Goal: Task Accomplishment & Management: Manage account settings

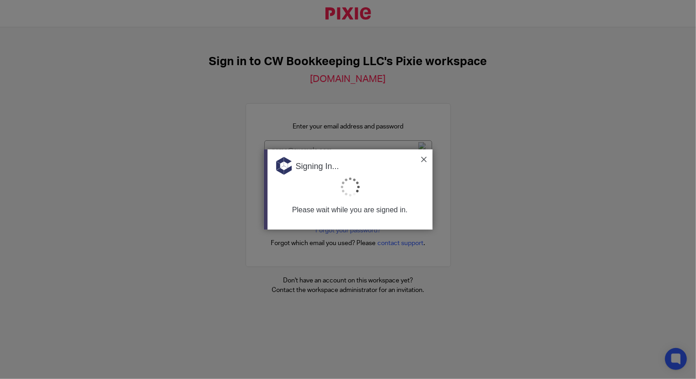
type input "[EMAIL_ADDRESS][DOMAIN_NAME]"
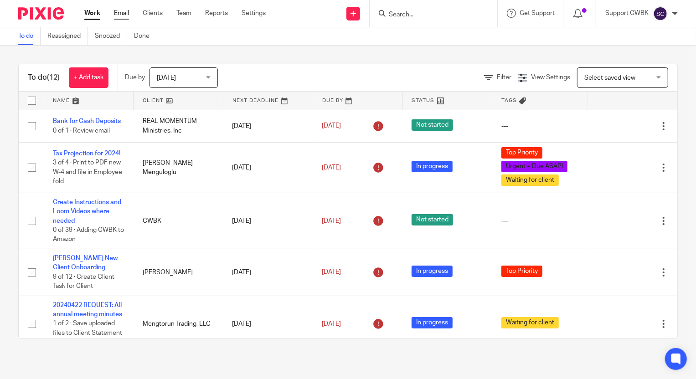
click at [118, 14] on link "Email" at bounding box center [121, 13] width 15 height 9
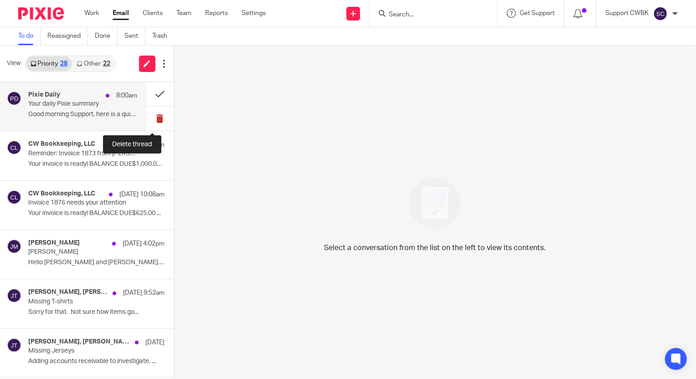
click at [152, 116] on button at bounding box center [159, 119] width 27 height 24
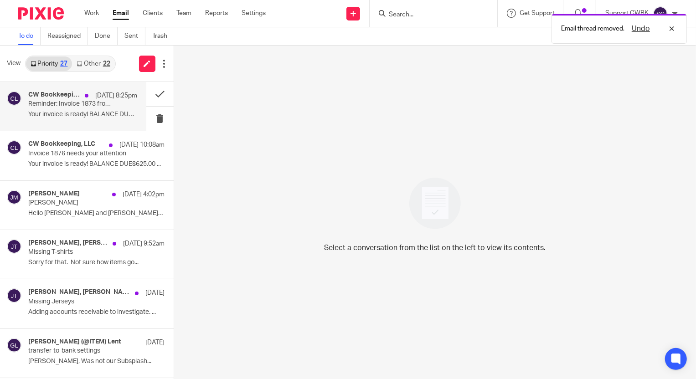
click at [47, 102] on p "Reminder: Invoice 1873 from [PERSON_NAME] Bookkeeping" at bounding box center [71, 104] width 87 height 8
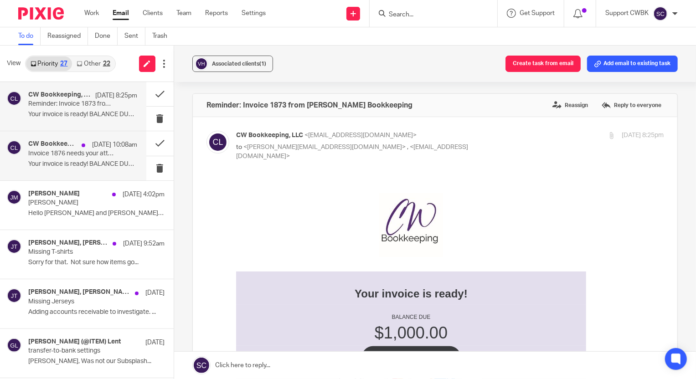
click at [44, 154] on p "Invoice 1876 needs your attention" at bounding box center [71, 154] width 87 height 8
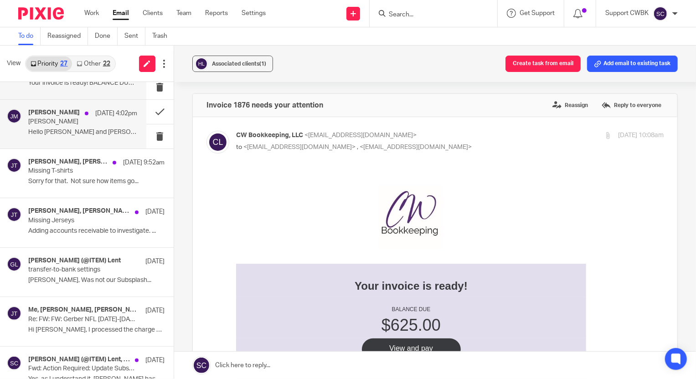
scroll to position [83, 0]
click at [58, 125] on div "Jerry Matte Sep 12 4:02pm Steve Van Horn Hello Tim and Candance, I am going to.…" at bounding box center [82, 123] width 109 height 31
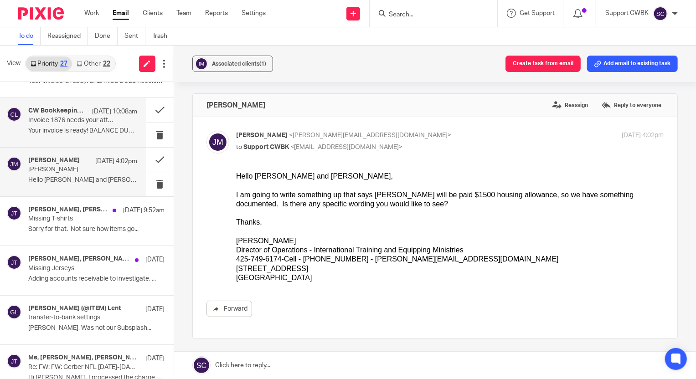
scroll to position [0, 0]
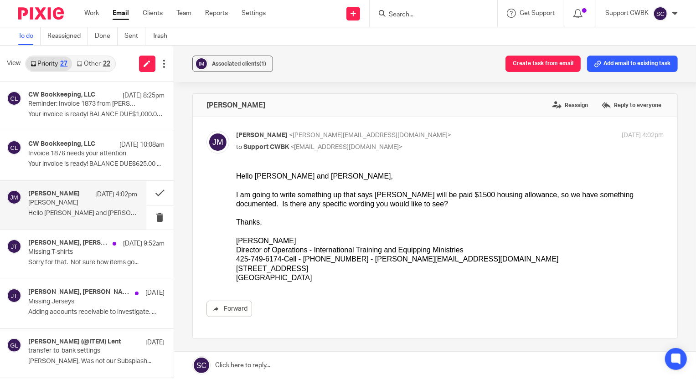
click at [85, 64] on link "Other 22" at bounding box center [93, 64] width 42 height 15
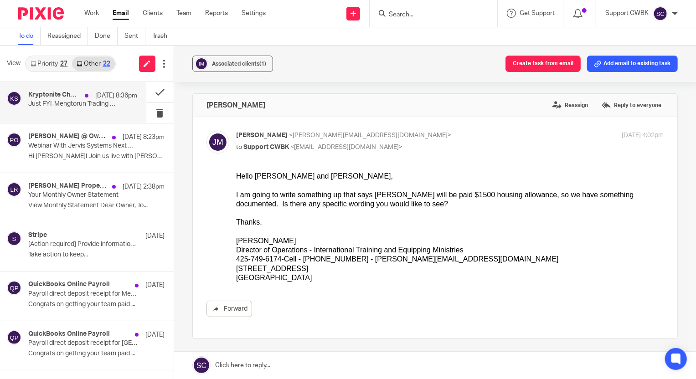
click at [59, 104] on p "Just FYI-Mengtorun Trading Refund Check" at bounding box center [71, 104] width 87 height 8
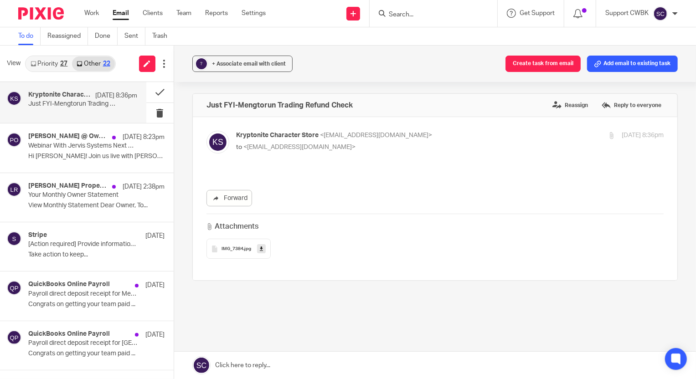
click at [227, 251] on span "IMG_7384" at bounding box center [233, 249] width 22 height 5
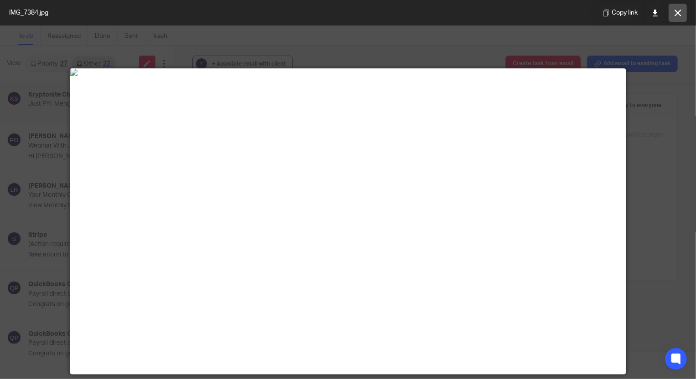
click at [678, 16] on button at bounding box center [678, 13] width 18 height 18
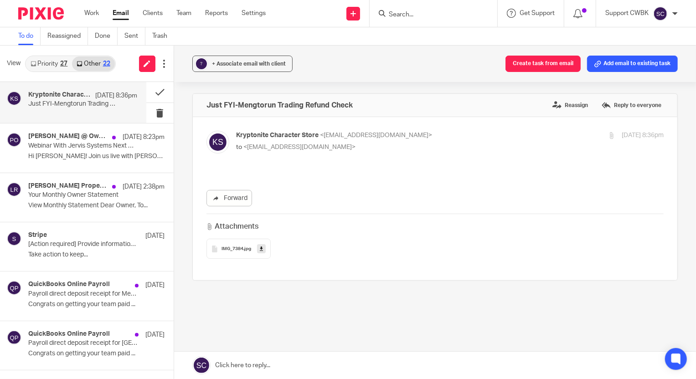
click at [241, 365] on link at bounding box center [435, 365] width 522 height 27
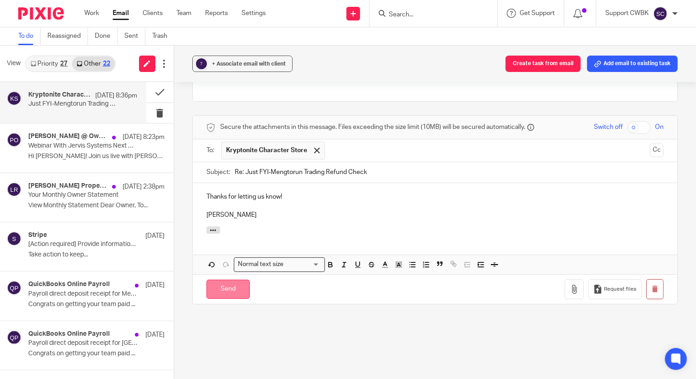
click at [223, 287] on input "Send" at bounding box center [228, 290] width 43 height 20
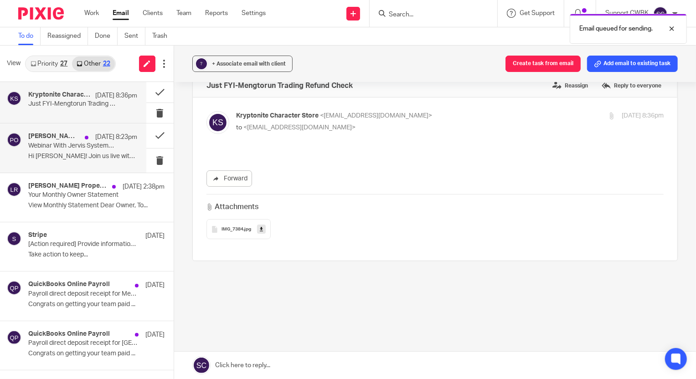
click at [62, 153] on p "Hi Candance! Join us live with Jervis..." at bounding box center [82, 157] width 109 height 8
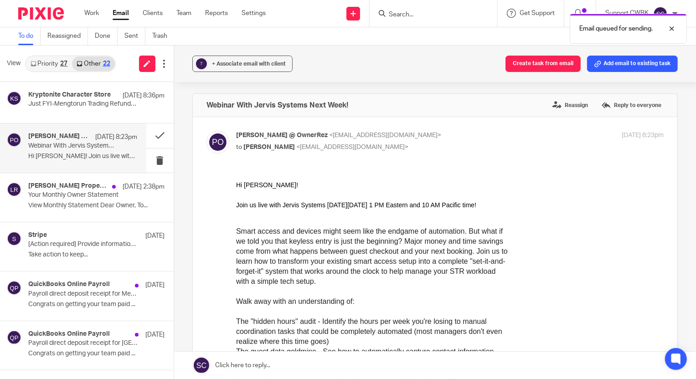
scroll to position [0, 0]
click at [154, 161] on button at bounding box center [159, 161] width 27 height 24
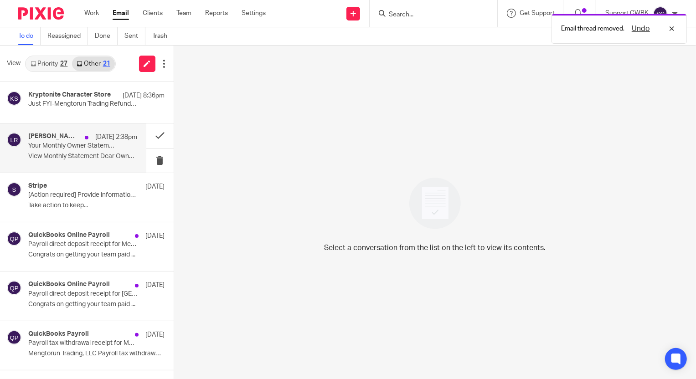
click at [44, 151] on div "LeBel Property Management (Do Not Reply) Sep 12 2:38pm Your Monthly Owner State…" at bounding box center [82, 148] width 109 height 31
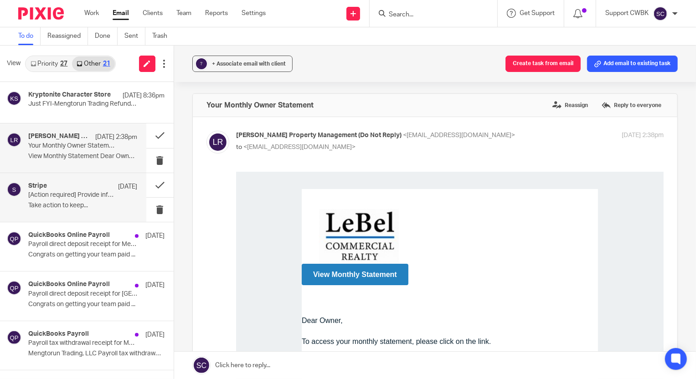
click at [46, 198] on p "[Action required] Provide information about Kryptonite" at bounding box center [71, 196] width 87 height 8
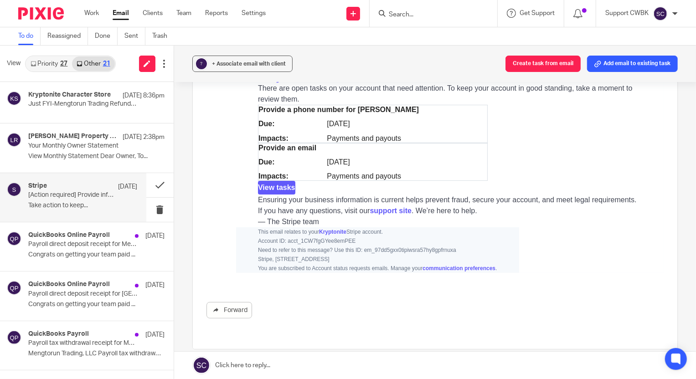
scroll to position [190, 0]
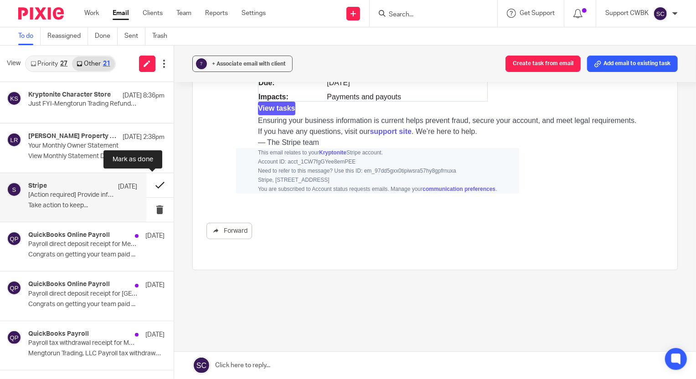
click at [151, 185] on button at bounding box center [159, 185] width 27 height 24
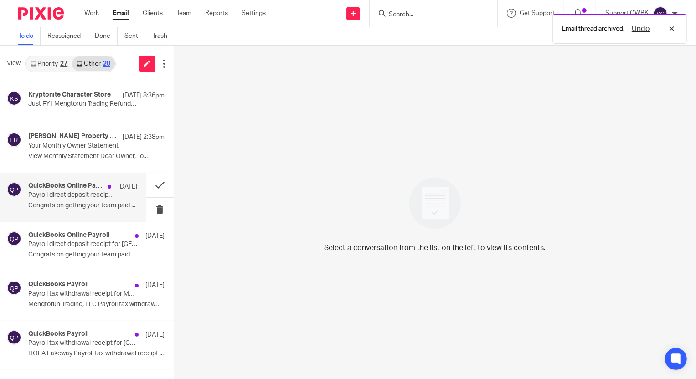
click at [65, 197] on p "Payroll direct deposit receipt for Mengtorun Trading, LLC" at bounding box center [71, 196] width 87 height 8
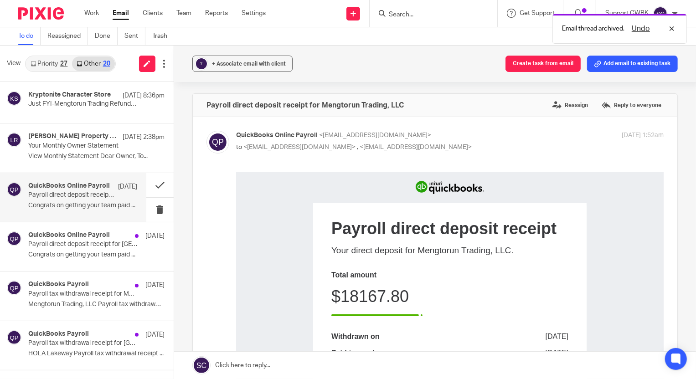
scroll to position [0, 0]
click at [623, 67] on button "Add email to existing task" at bounding box center [632, 64] width 91 height 16
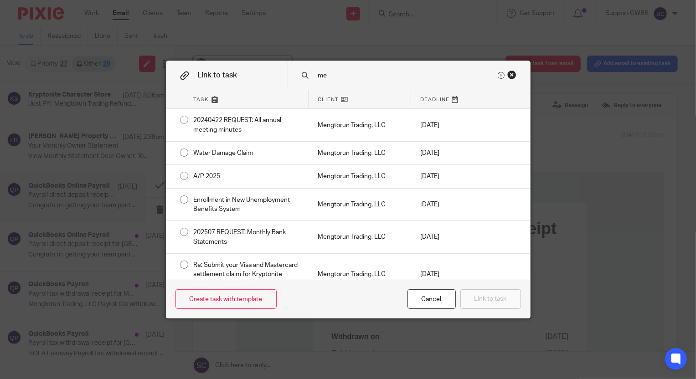
type input "m"
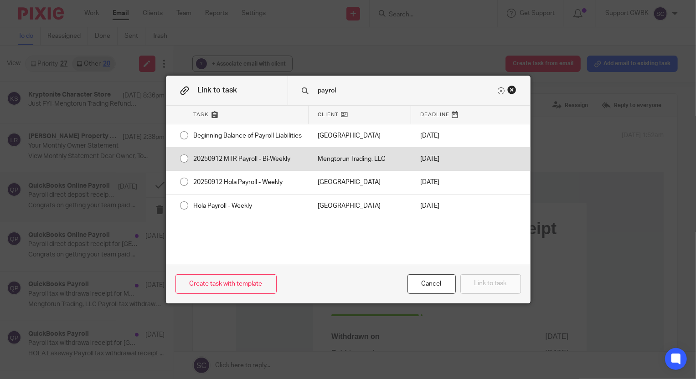
type input "payrol"
click at [265, 167] on div "20250912 MTR Payroll - Bi-Weekly" at bounding box center [247, 159] width 124 height 23
radio input "true"
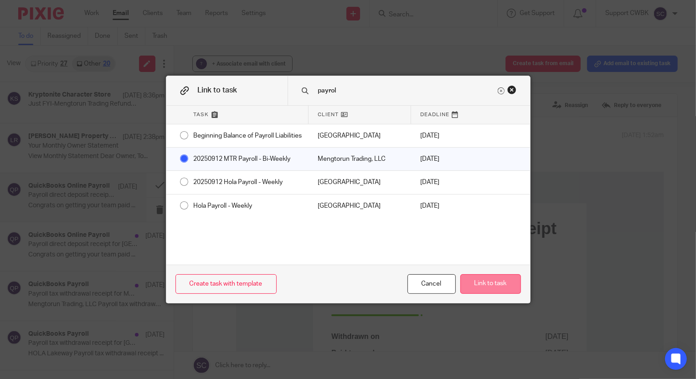
click at [474, 284] on button "Link to task" at bounding box center [491, 285] width 61 height 20
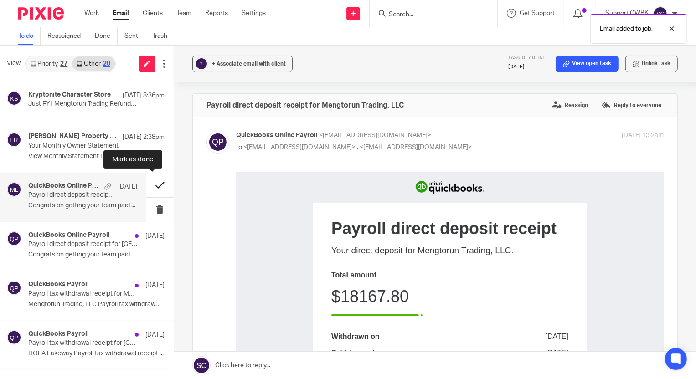
click at [150, 187] on button at bounding box center [159, 185] width 27 height 24
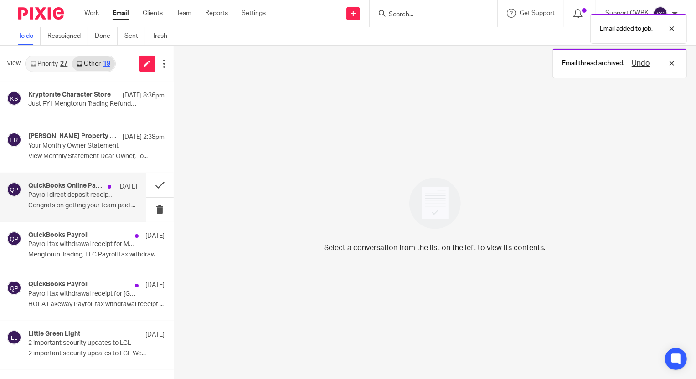
click at [73, 196] on p "Payroll direct deposit receipt for HOLA Lakeway" at bounding box center [71, 196] width 87 height 8
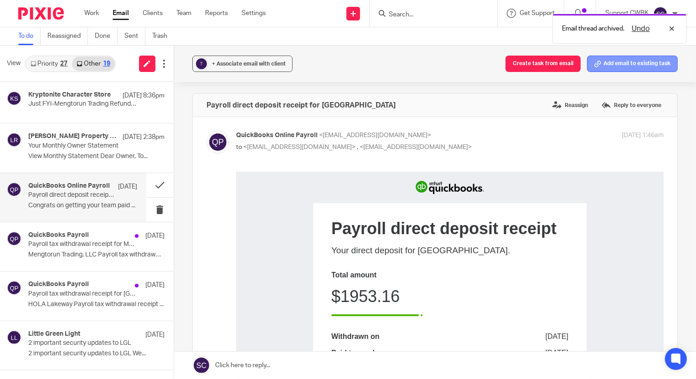
click at [659, 63] on button "Add email to existing task" at bounding box center [632, 64] width 91 height 16
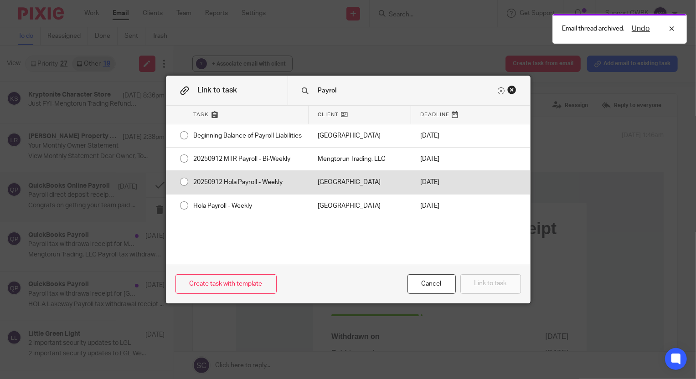
type input "Payrol"
click at [263, 194] on div "20250912 Hola Payroll - Weekly" at bounding box center [247, 182] width 124 height 23
radio input "true"
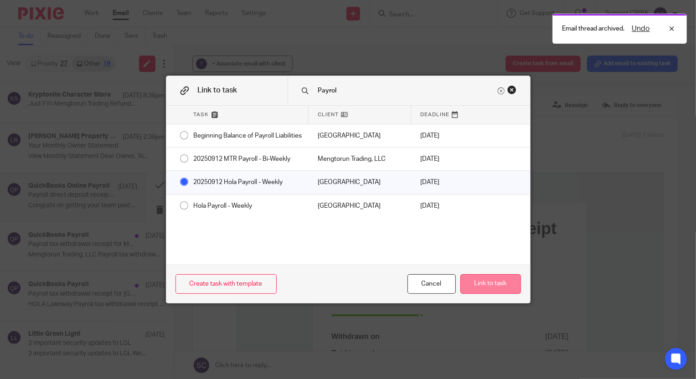
click at [499, 286] on button "Link to task" at bounding box center [491, 285] width 61 height 20
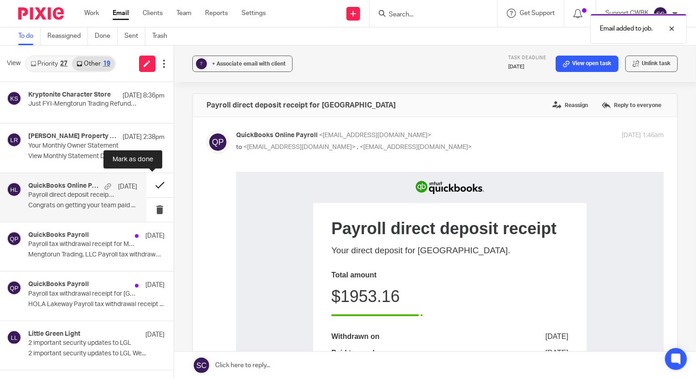
click at [153, 184] on button at bounding box center [159, 185] width 27 height 24
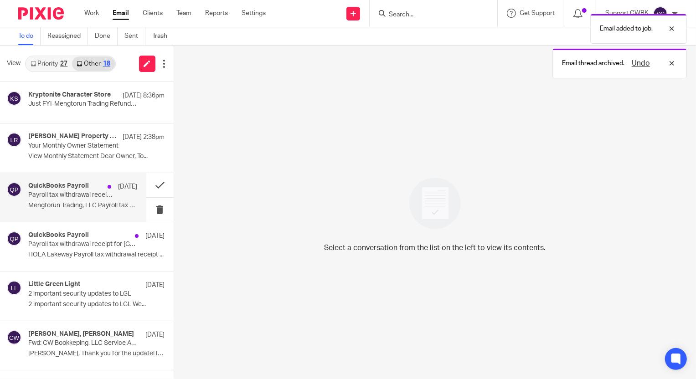
click at [59, 193] on p "Payroll tax withdrawal receipt for Mengtorun Trading, LLC" at bounding box center [71, 196] width 87 height 8
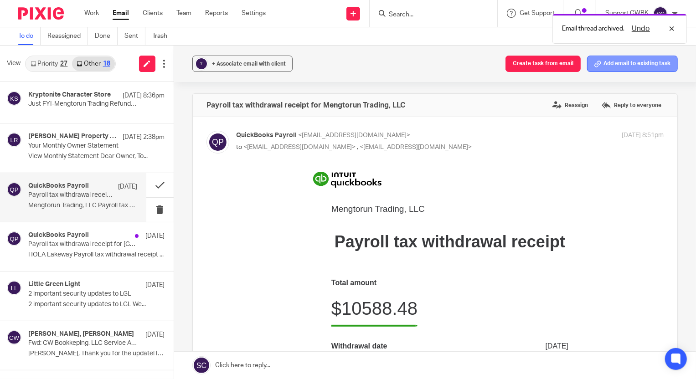
click at [653, 66] on button "Add email to existing task" at bounding box center [632, 64] width 91 height 16
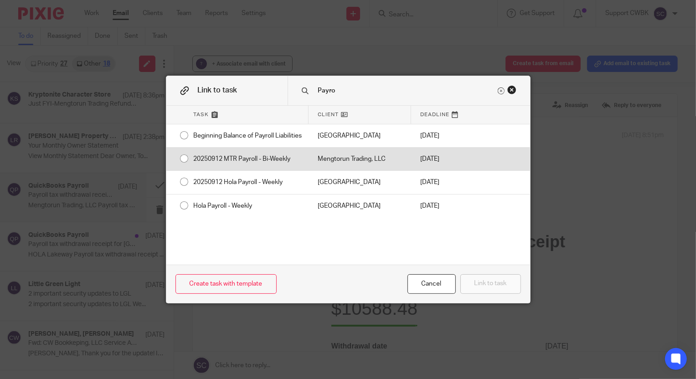
type input "Payro"
click at [428, 171] on div "[DATE]" at bounding box center [440, 159] width 59 height 23
radio input "true"
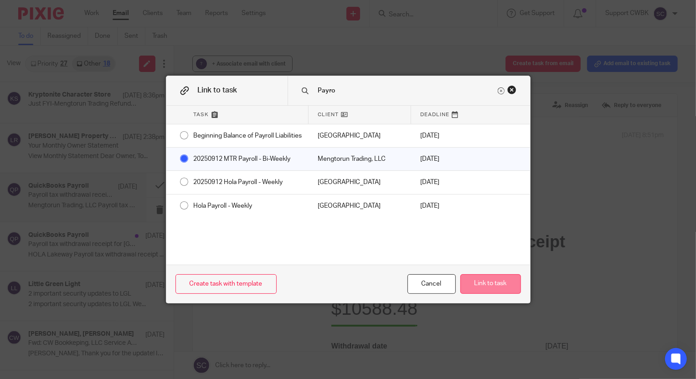
click at [482, 277] on button "Link to task" at bounding box center [491, 285] width 61 height 20
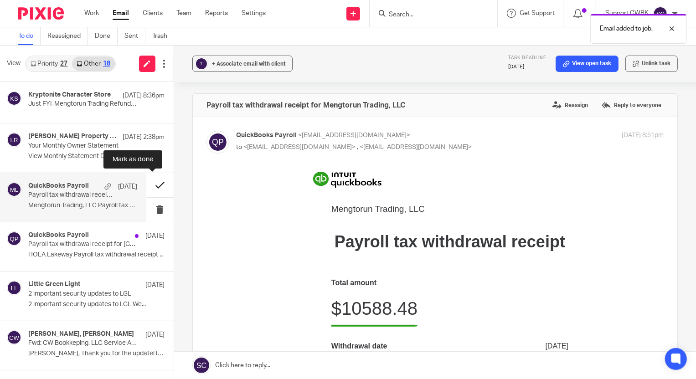
click at [152, 184] on button at bounding box center [159, 185] width 27 height 24
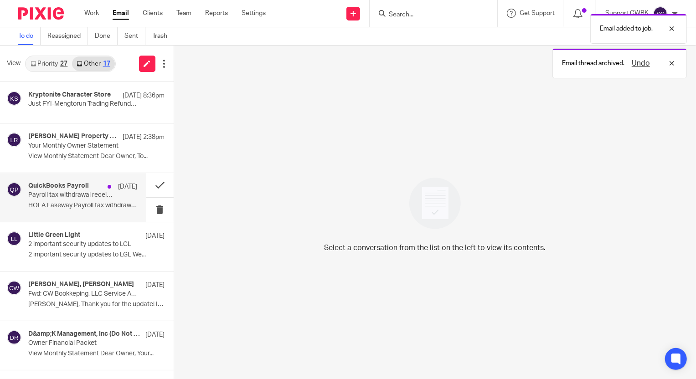
click at [55, 200] on div "QuickBooks Payroll Sep 11 Payroll tax withdrawal receipt for HOLA Lakeway HOLA …" at bounding box center [82, 197] width 109 height 31
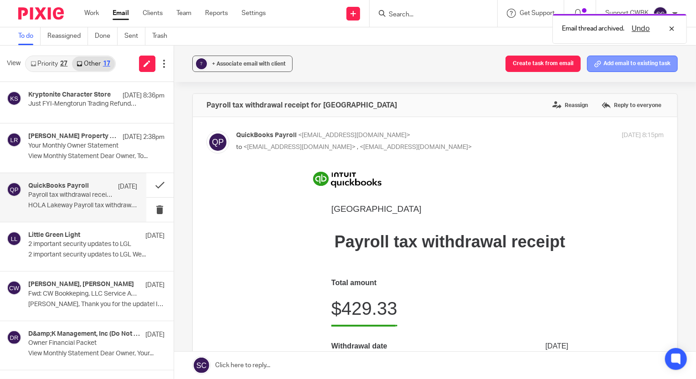
click at [627, 61] on button "Add email to existing task" at bounding box center [632, 64] width 91 height 16
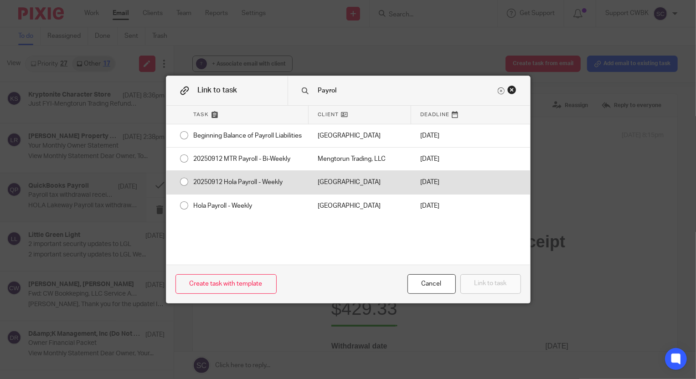
type input "Payrol"
click at [262, 188] on div "20250912 Hola Payroll - Weekly" at bounding box center [247, 182] width 124 height 23
radio input "true"
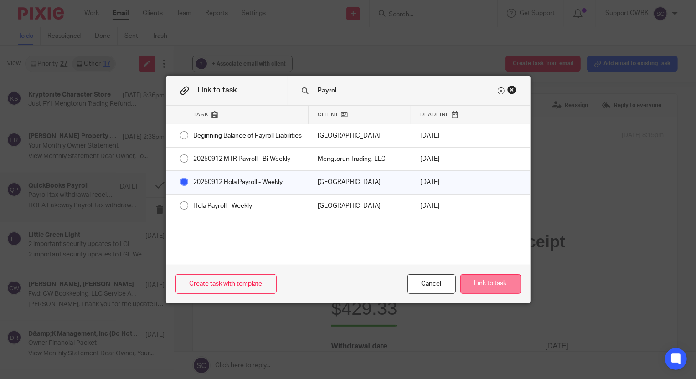
click at [492, 284] on button "Link to task" at bounding box center [491, 285] width 61 height 20
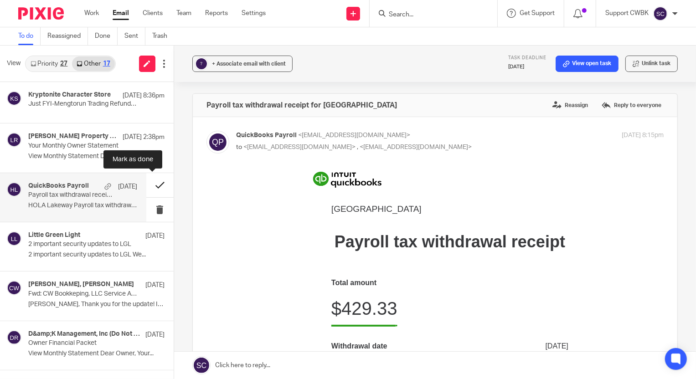
click at [151, 185] on button at bounding box center [159, 185] width 27 height 24
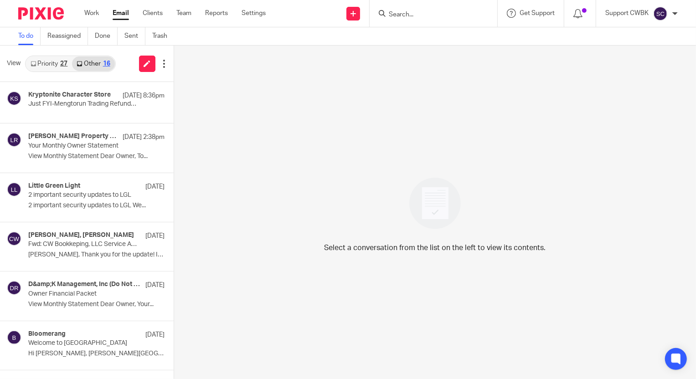
click at [52, 67] on link "Priority 27" at bounding box center [49, 64] width 46 height 15
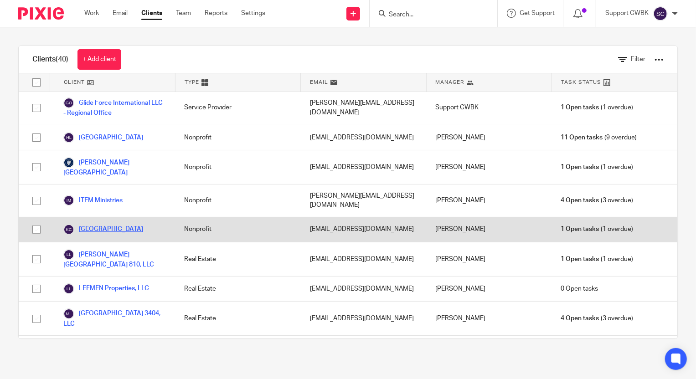
scroll to position [497, 0]
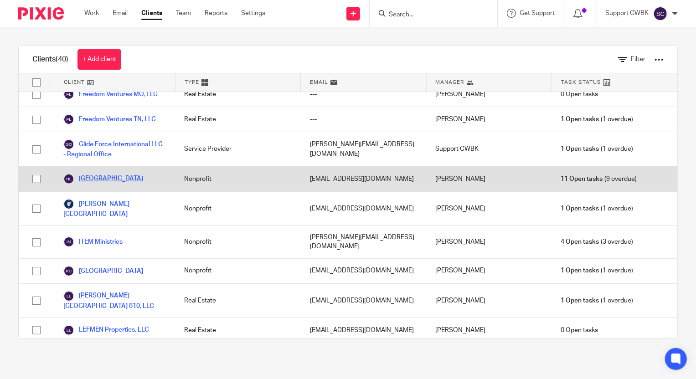
click at [104, 174] on link "[GEOGRAPHIC_DATA]" at bounding box center [103, 179] width 80 height 11
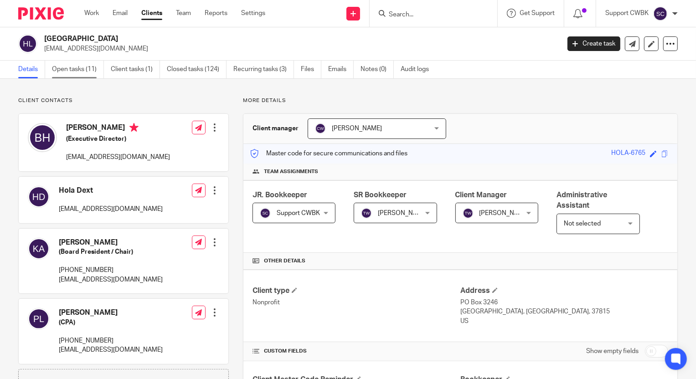
click at [69, 73] on link "Open tasks (11)" at bounding box center [78, 70] width 52 height 18
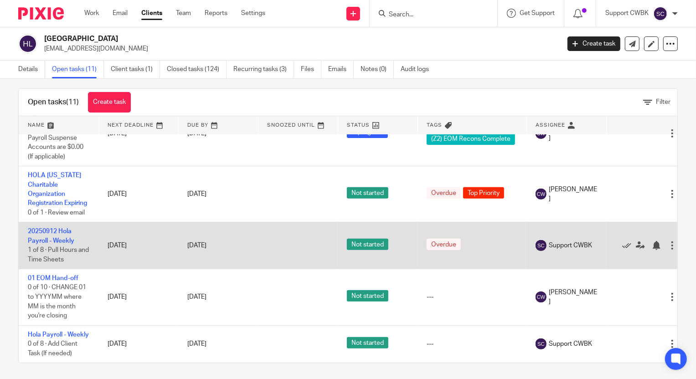
scroll to position [10, 0]
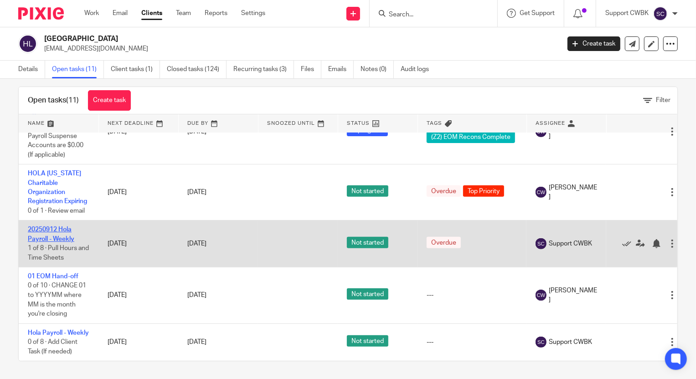
click at [56, 227] on link "20250912 Hola Payroll - Weekly" at bounding box center [51, 235] width 47 height 16
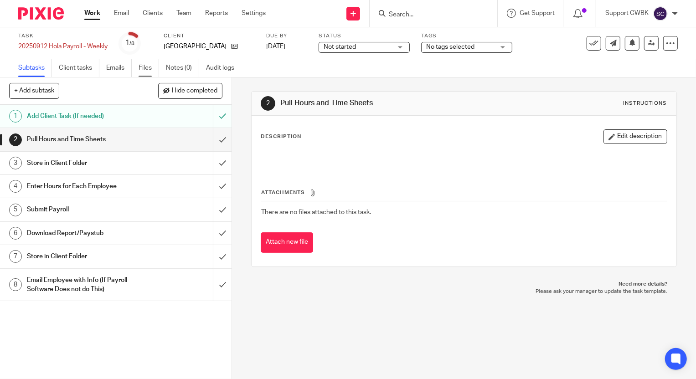
click at [142, 66] on link "Files" at bounding box center [149, 68] width 21 height 18
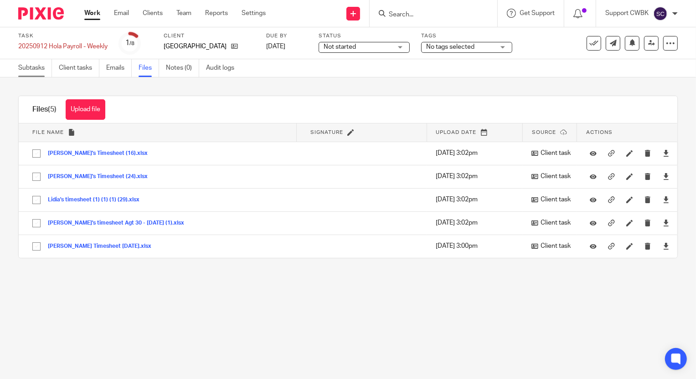
click at [35, 65] on link "Subtasks" at bounding box center [35, 68] width 34 height 18
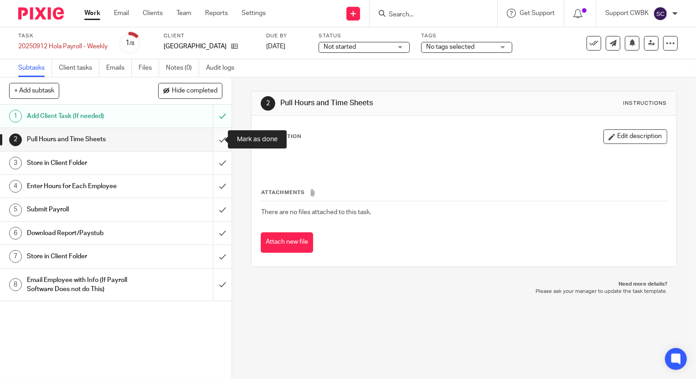
click at [210, 142] on input "submit" at bounding box center [116, 139] width 232 height 23
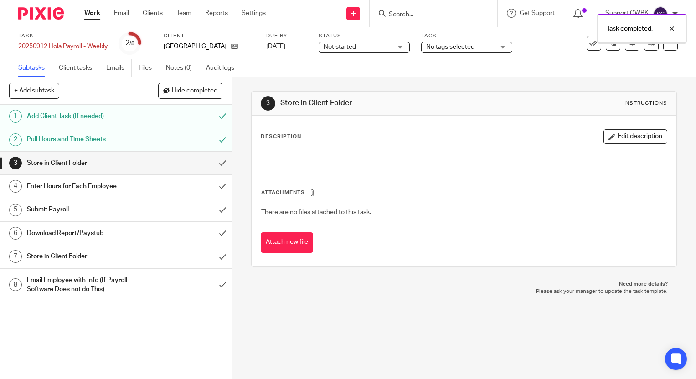
click at [212, 164] on input "submit" at bounding box center [116, 163] width 232 height 23
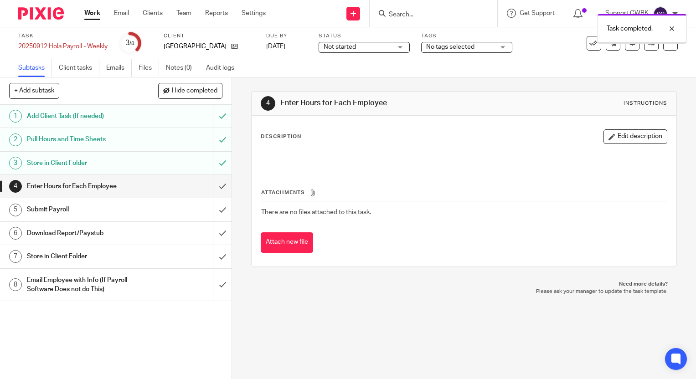
click at [213, 187] on input "submit" at bounding box center [116, 186] width 232 height 23
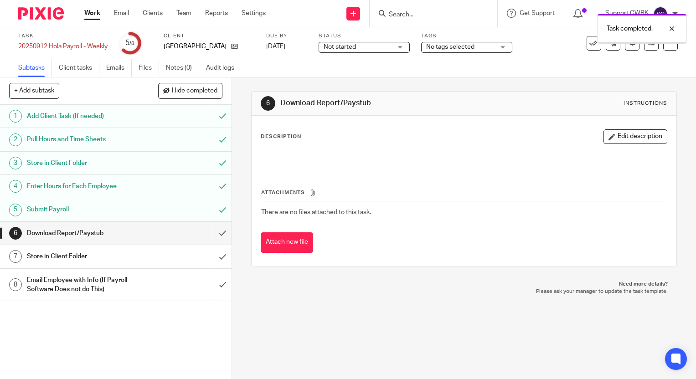
click at [213, 234] on input "submit" at bounding box center [116, 233] width 232 height 23
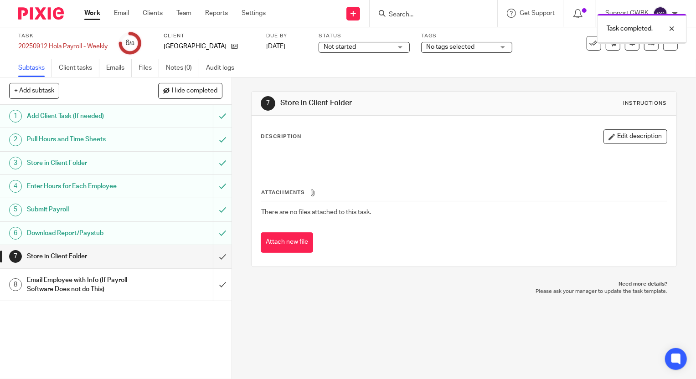
click at [216, 257] on input "submit" at bounding box center [116, 256] width 232 height 23
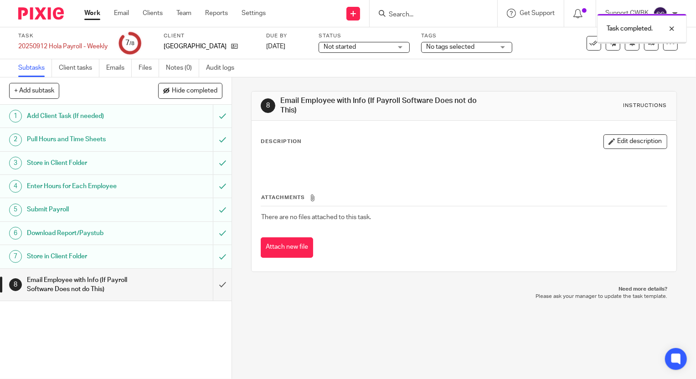
click at [212, 285] on input "submit" at bounding box center [116, 285] width 232 height 32
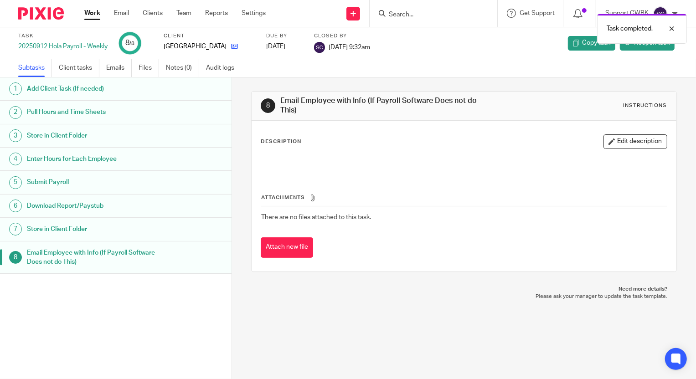
click at [227, 43] on link at bounding box center [232, 46] width 11 height 9
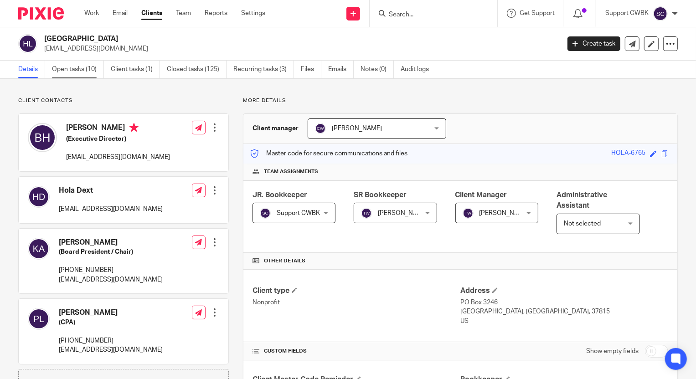
click at [63, 66] on link "Open tasks (10)" at bounding box center [78, 70] width 52 height 18
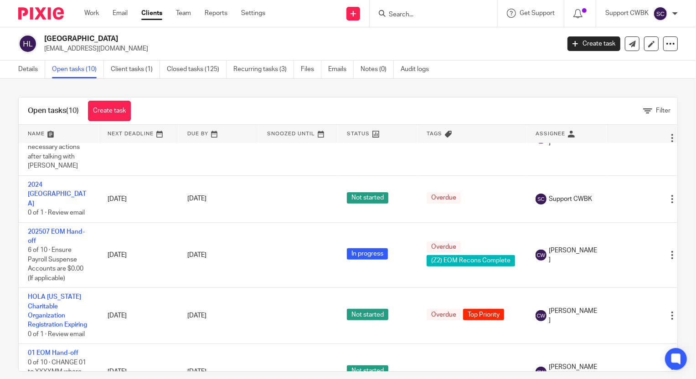
scroll to position [319, 0]
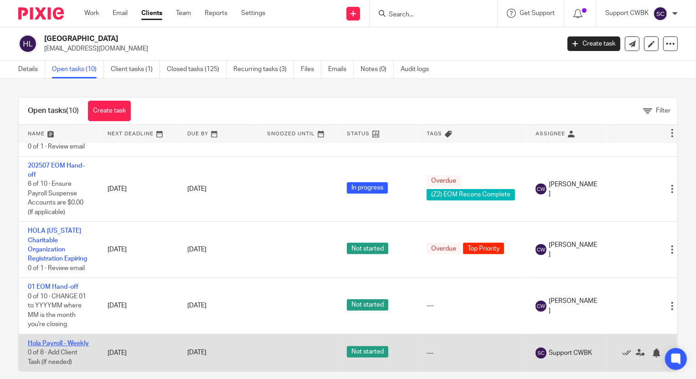
click at [34, 341] on link "Hola Payroll - Weekly" at bounding box center [58, 344] width 61 height 6
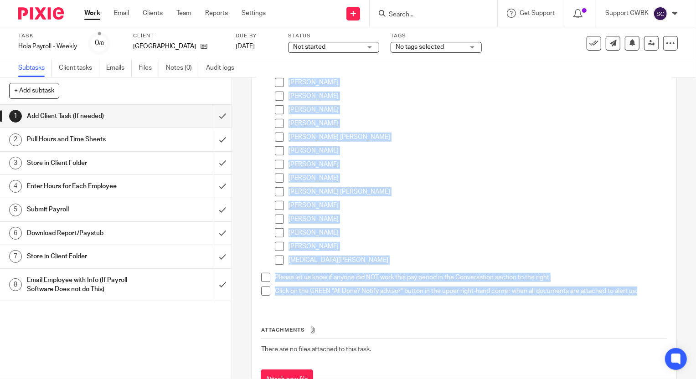
scroll to position [369, 0]
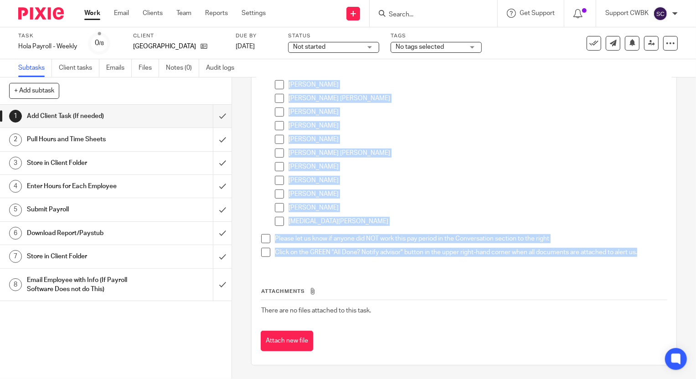
drag, startPoint x: 272, startPoint y: 175, endPoint x: 645, endPoint y: 251, distance: 380.2
click at [645, 251] on ul "Attach all payroll documents for this week's payroll here. Specific to the i-9 …" at bounding box center [463, 32] width 405 height 459
copy ul "Attach all payroll documents for this week's payroll here. Specific to the i-9 …"
click at [81, 68] on link "Client tasks" at bounding box center [79, 68] width 41 height 18
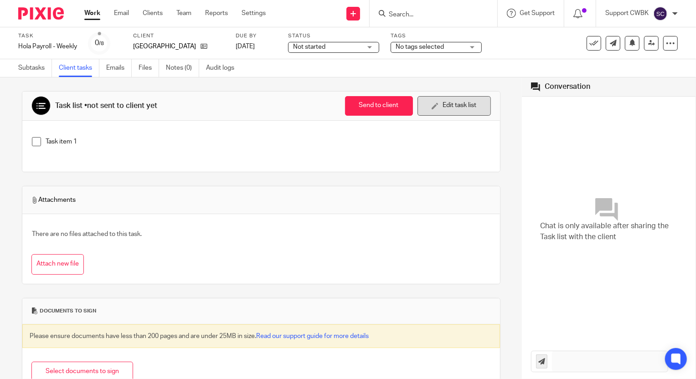
click at [435, 107] on button "Edit task list" at bounding box center [454, 106] width 73 height 20
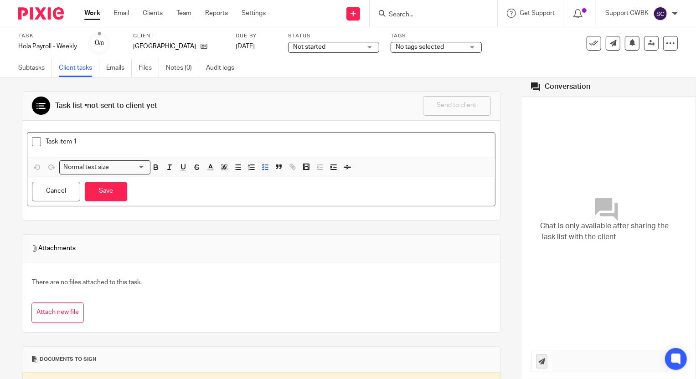
click at [89, 143] on p "Task item 1" at bounding box center [268, 141] width 445 height 9
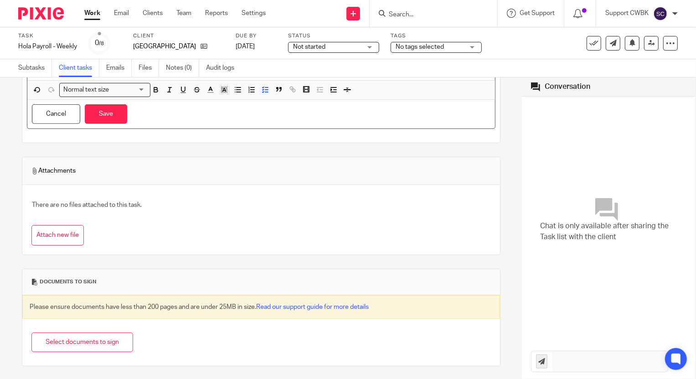
scroll to position [481, 0]
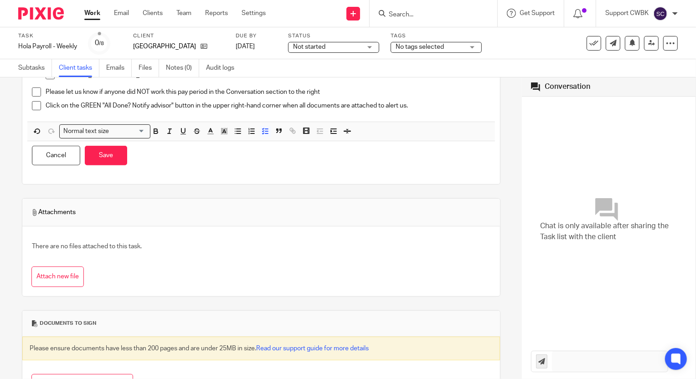
click at [83, 160] on div "Cancel Save" at bounding box center [261, 155] width 468 height 29
click at [98, 160] on button "Save" at bounding box center [106, 156] width 42 height 20
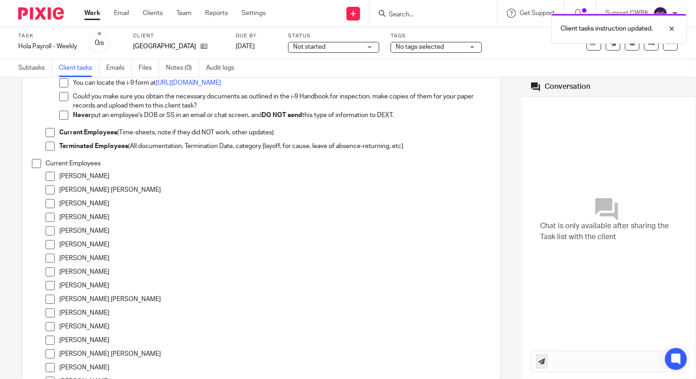
scroll to position [0, 0]
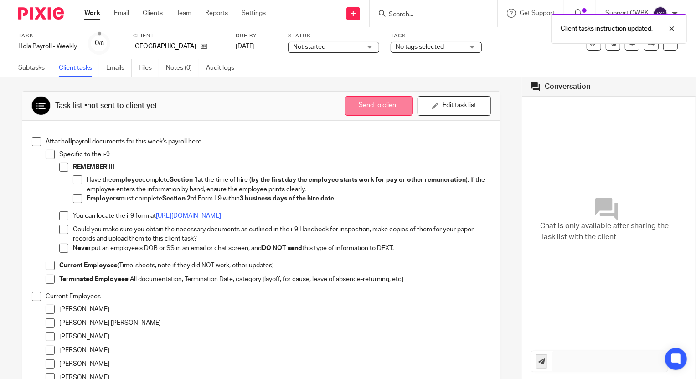
click at [367, 114] on button "Send to client" at bounding box center [379, 106] width 68 height 20
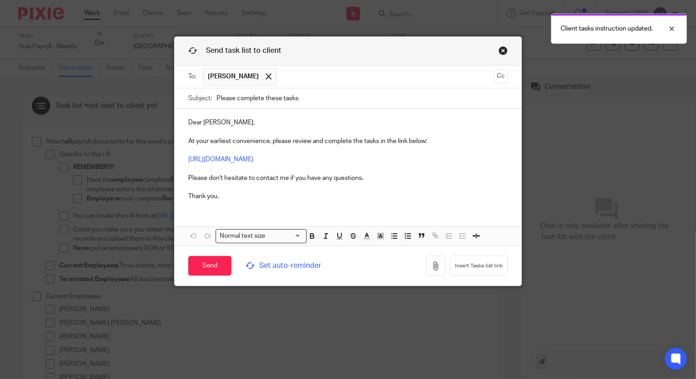
click at [280, 98] on input "Please complete these tasks" at bounding box center [363, 98] width 292 height 21
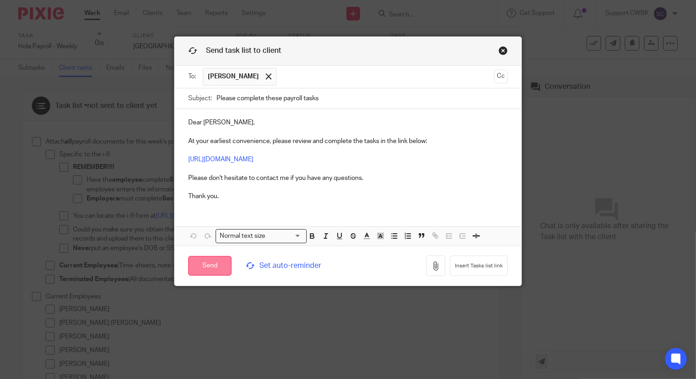
type input "Please complete these payroll tasks"
click at [202, 264] on input "Send" at bounding box center [209, 266] width 43 height 20
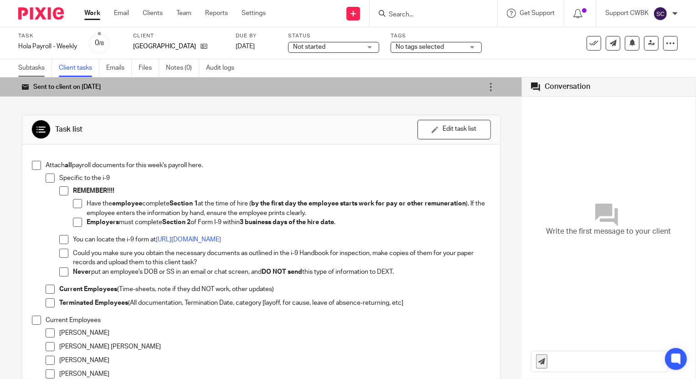
click at [26, 71] on link "Subtasks" at bounding box center [35, 68] width 34 height 18
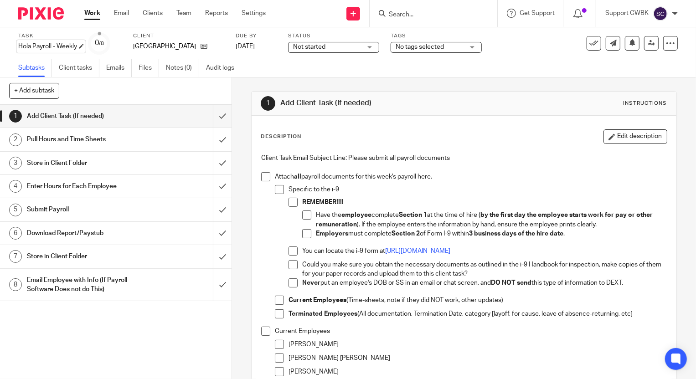
click at [18, 46] on div "Task Hola Payroll - Weekly Save Hola Payroll - Weekly 0 /8 Client [GEOGRAPHIC_D…" at bounding box center [348, 43] width 696 height 32
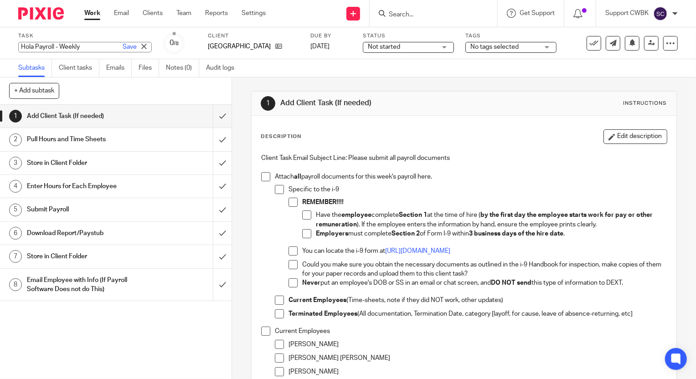
click at [22, 47] on input "Hola Payroll - Weekly" at bounding box center [85, 47] width 134 height 10
type input "20250919 Hola Payroll - Weekly"
click at [123, 48] on link "Save" at bounding box center [130, 46] width 14 height 9
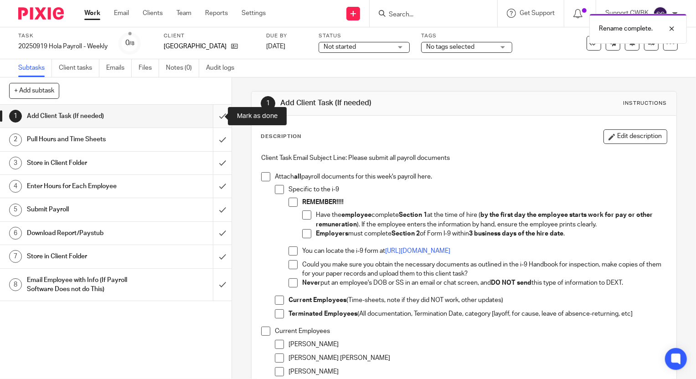
click at [215, 117] on input "submit" at bounding box center [116, 116] width 232 height 23
